Goal: Task Accomplishment & Management: Manage account settings

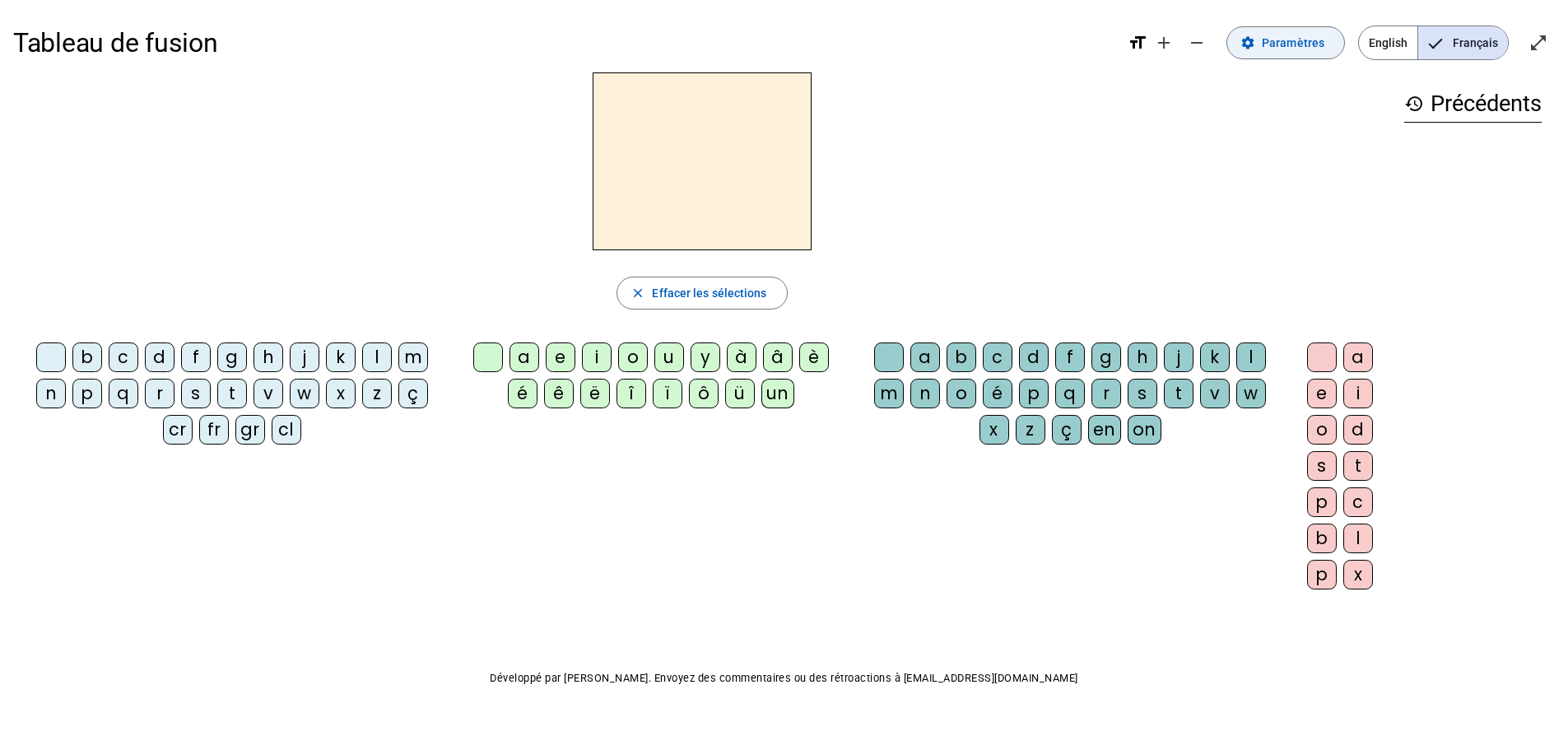
click at [1279, 47] on span "Paramètres" at bounding box center [1293, 43] width 63 height 20
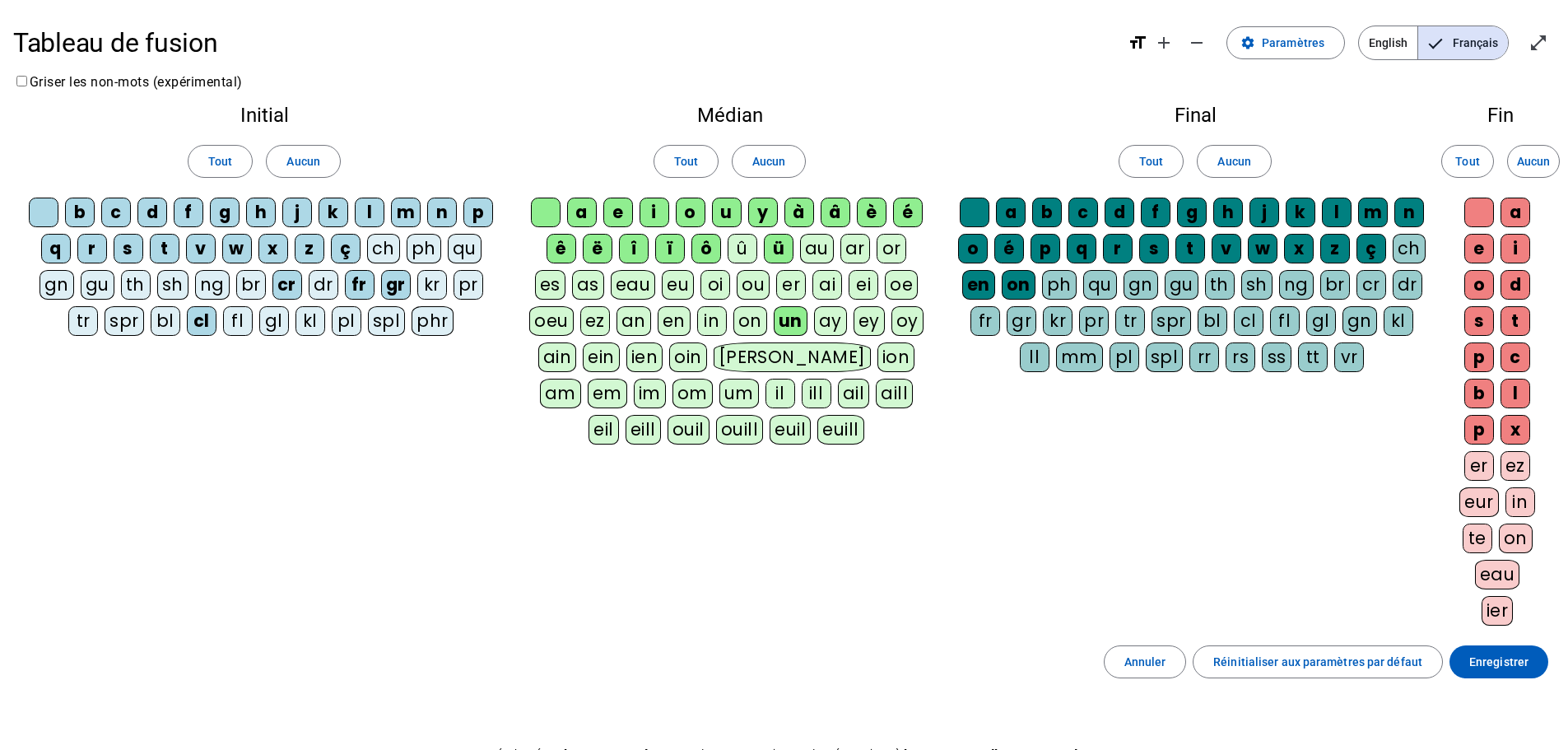
click at [202, 328] on div "cl" at bounding box center [201, 321] width 29 height 29
click at [286, 282] on div "cr" at bounding box center [286, 284] width 29 height 29
click at [362, 282] on div "fr" at bounding box center [359, 284] width 29 height 29
click at [395, 284] on div "gr" at bounding box center [395, 284] width 29 height 29
click at [792, 322] on div "un" at bounding box center [791, 321] width 34 height 29
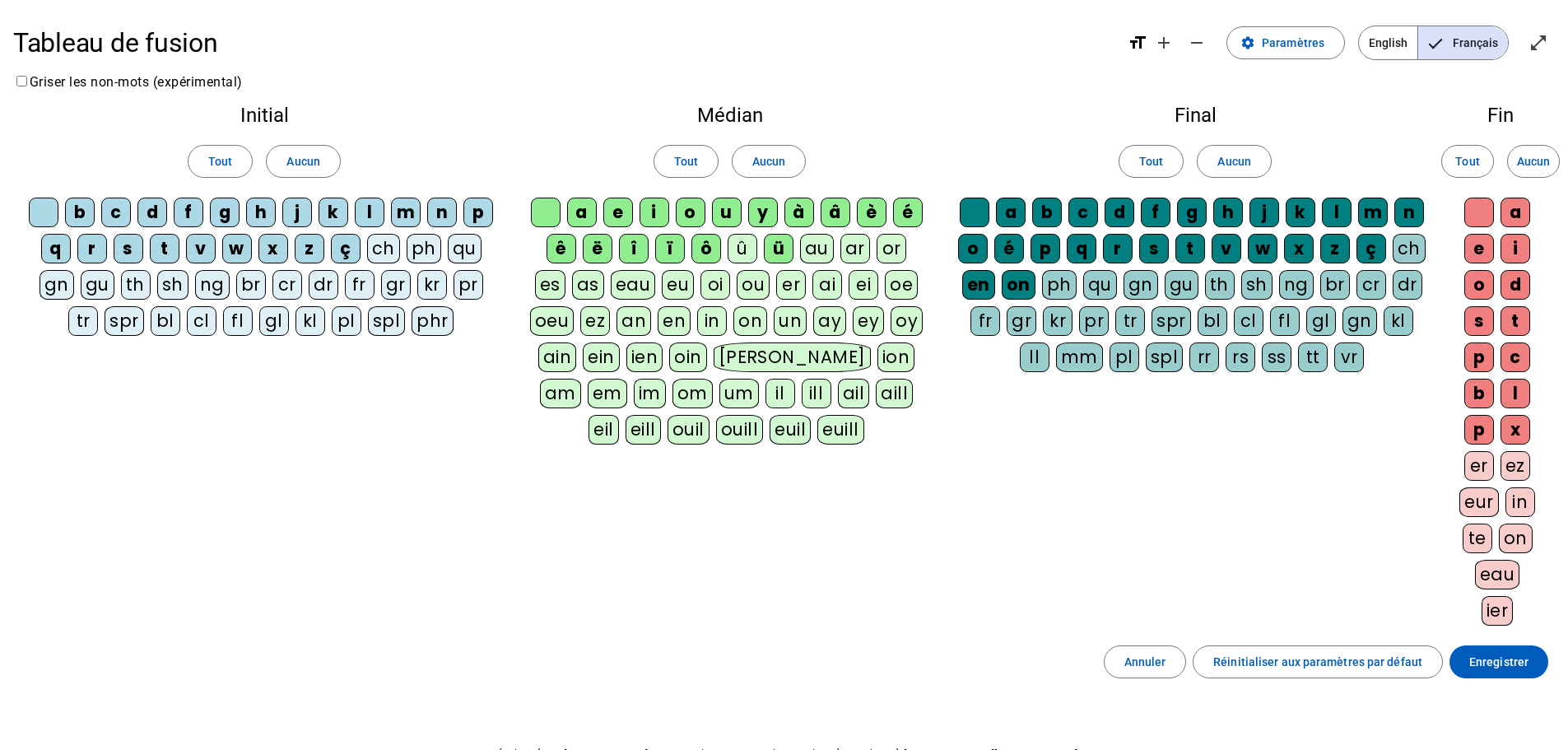
click at [779, 252] on div "ü" at bounding box center [778, 248] width 29 height 29
click at [1498, 659] on span "Enregistrer" at bounding box center [1498, 662] width 59 height 20
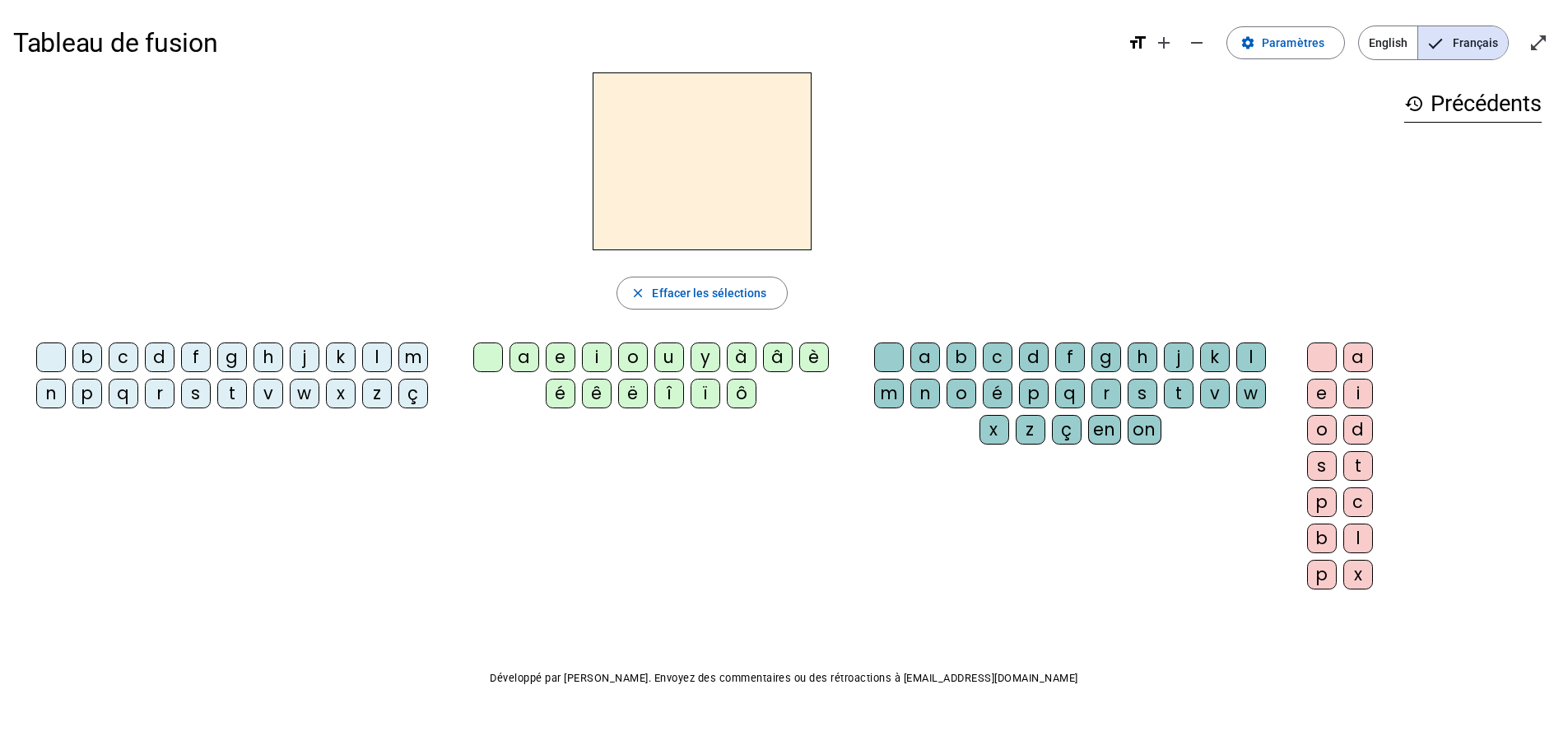
click at [789, 727] on div "Tableau de fusion format_size add remove settings Paramètres English Français o…" at bounding box center [784, 388] width 1568 height 776
click at [983, 250] on div at bounding box center [702, 161] width 1378 height 178
click at [1567, 345] on div "Tableau de fusion format_size add remove settings Paramètres English Français o…" at bounding box center [784, 388] width 1568 height 776
